Goal: Task Accomplishment & Management: Use online tool/utility

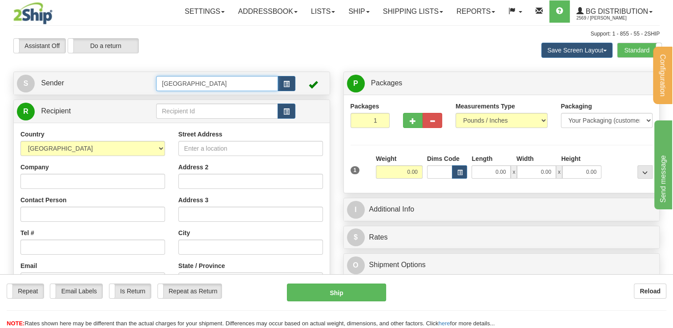
drag, startPoint x: 168, startPoint y: 76, endPoint x: 134, endPoint y: 71, distance: 34.2
click at [157, 75] on td "Montreal" at bounding box center [225, 83] width 139 height 18
click at [186, 92] on div "BG STB" at bounding box center [214, 97] width 113 height 10
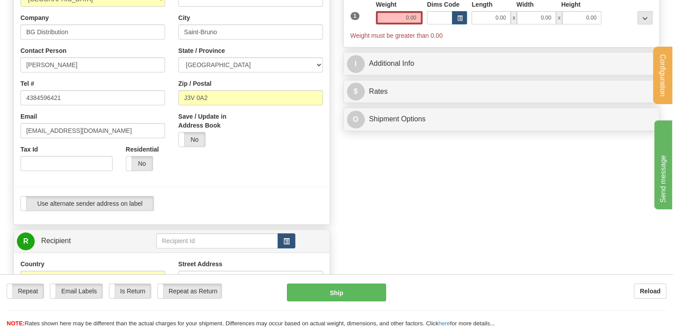
scroll to position [178, 0]
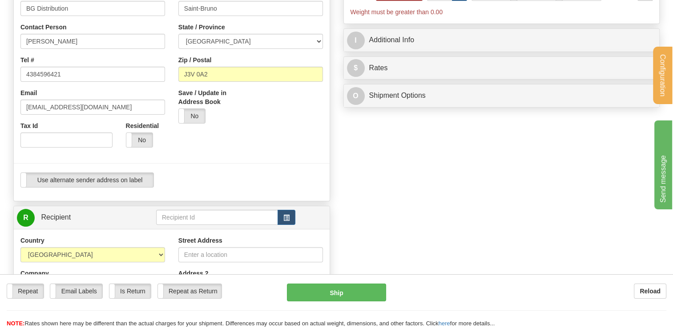
type input "BG STB"
click at [183, 217] on input "text" at bounding box center [217, 217] width 122 height 15
click at [177, 228] on div "BG VAN" at bounding box center [214, 231] width 113 height 10
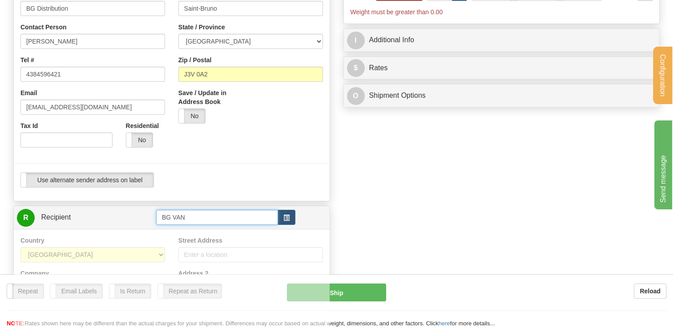
type input "BG VAN"
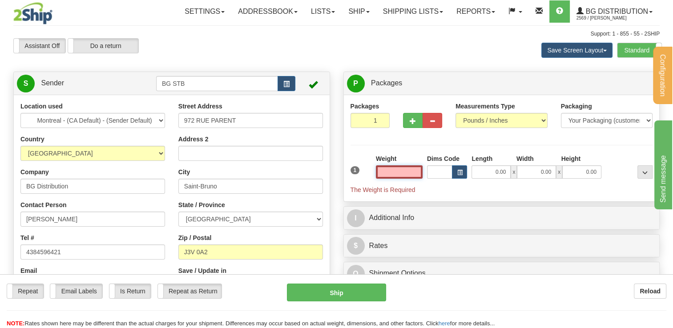
scroll to position [0, 0]
type input "0.00"
click at [481, 171] on input "0.00" at bounding box center [490, 171] width 39 height 13
type input "97.00"
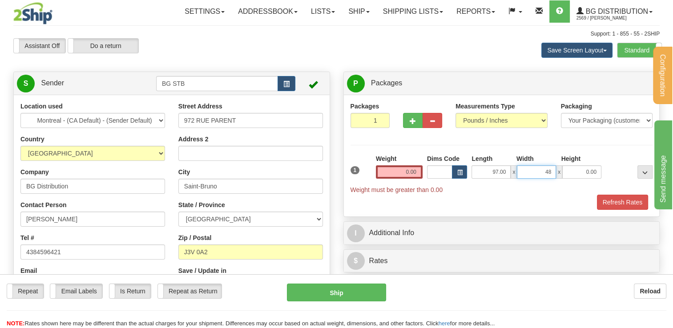
type input "48.00"
drag, startPoint x: 393, startPoint y: 164, endPoint x: 398, endPoint y: 166, distance: 5.2
click at [398, 165] on div "Weight 0.00" at bounding box center [399, 166] width 47 height 24
click at [410, 172] on input "0.00" at bounding box center [399, 171] width 47 height 13
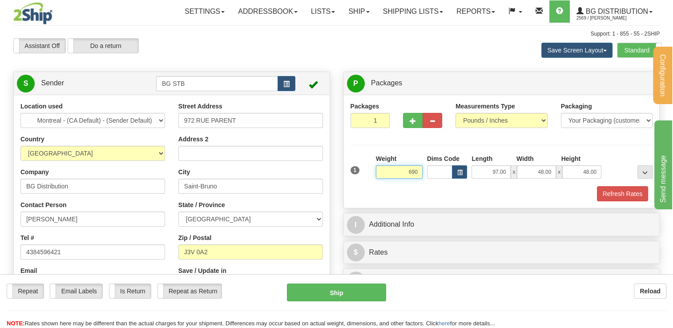
click button "Delete" at bounding box center [0, 0] width 0 height 0
type input "690.00"
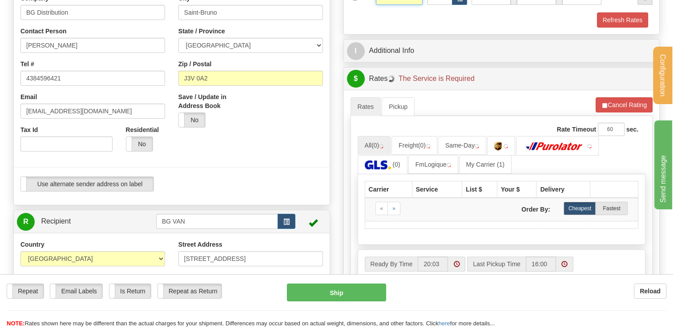
scroll to position [178, 0]
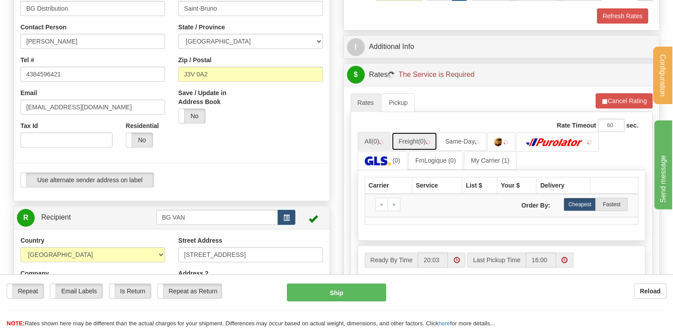
click at [426, 135] on link "Freight (0)" at bounding box center [414, 141] width 46 height 19
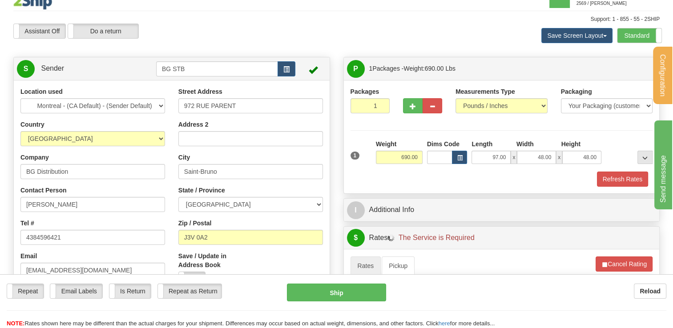
scroll to position [0, 0]
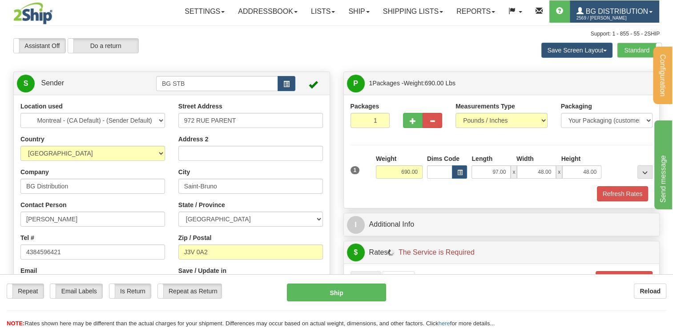
click at [606, 11] on span "BG Distribution" at bounding box center [615, 12] width 64 height 8
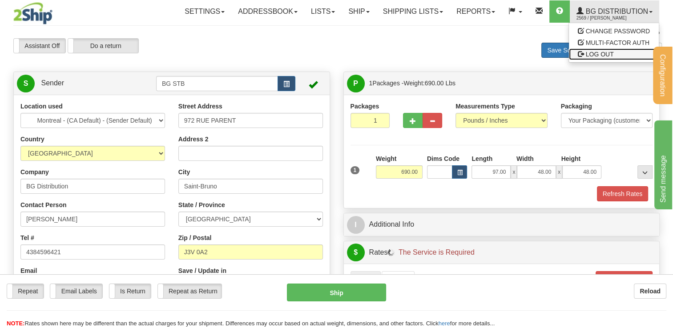
drag, startPoint x: 595, startPoint y: 51, endPoint x: 589, endPoint y: 52, distance: 6.9
click at [596, 51] on span "LOG OUT" at bounding box center [600, 54] width 28 height 7
